Goal: Ask a question

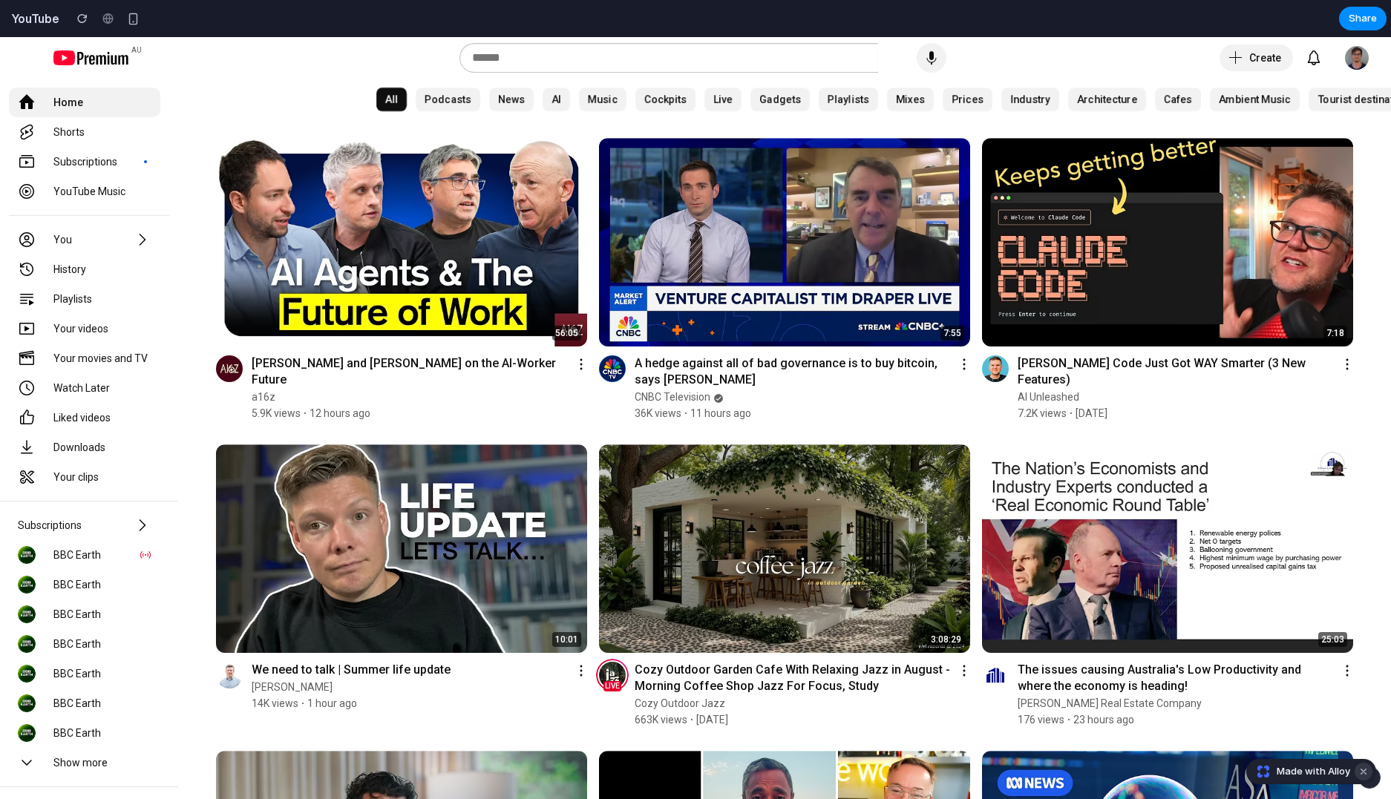
click at [0, 0] on button "Dismiss watermark" at bounding box center [0, 0] width 0 height 0
click at [481, 65] on div at bounding box center [668, 58] width 419 height 30
click at [481, 65] on input "text" at bounding box center [673, 58] width 403 height 18
click at [122, 22] on div at bounding box center [133, 18] width 22 height 22
click at [127, 21] on div "button" at bounding box center [133, 19] width 13 height 13
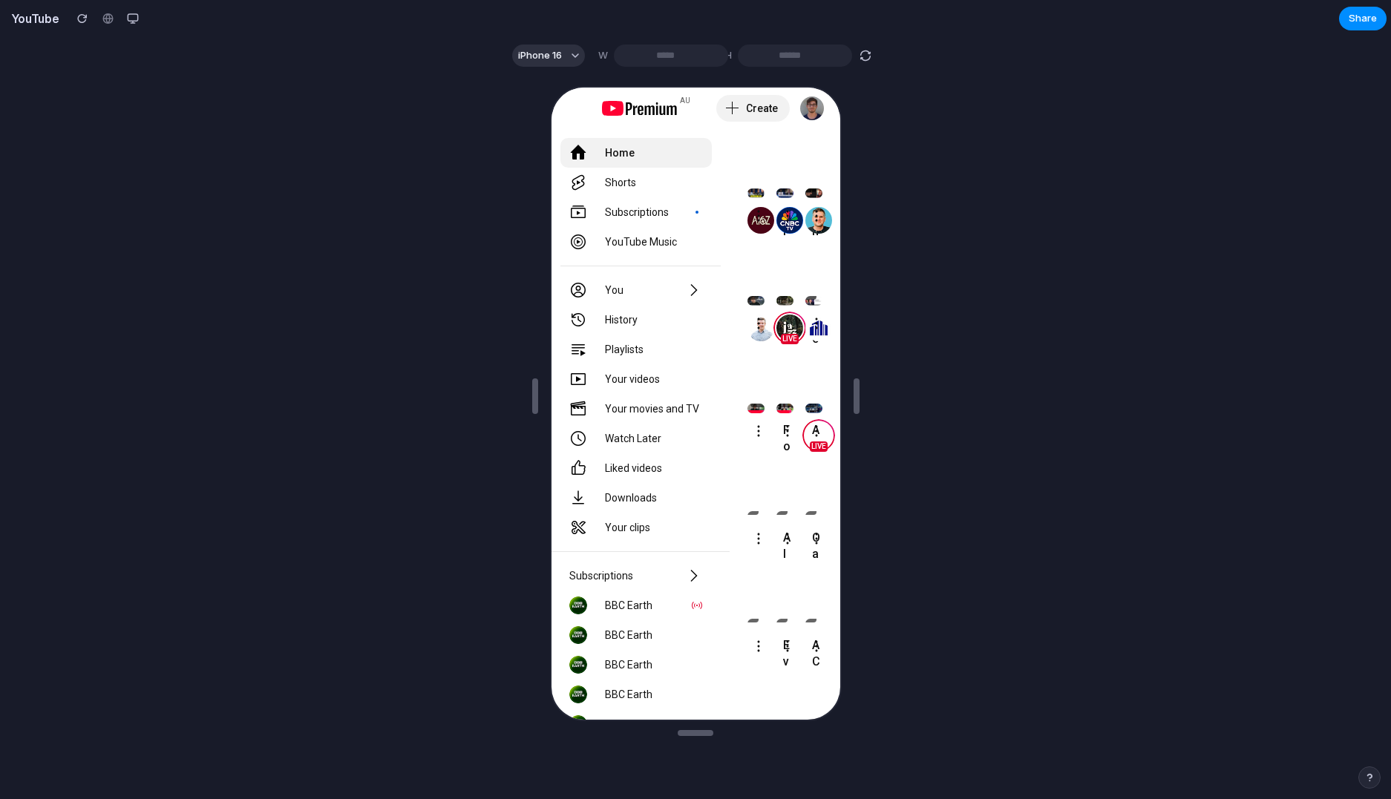
click at [428, 158] on div "Start a conversation to iterate on your prototype! Try asking: "Make the button…" at bounding box center [695, 436] width 1391 height 725
